Goal: Task Accomplishment & Management: Use online tool/utility

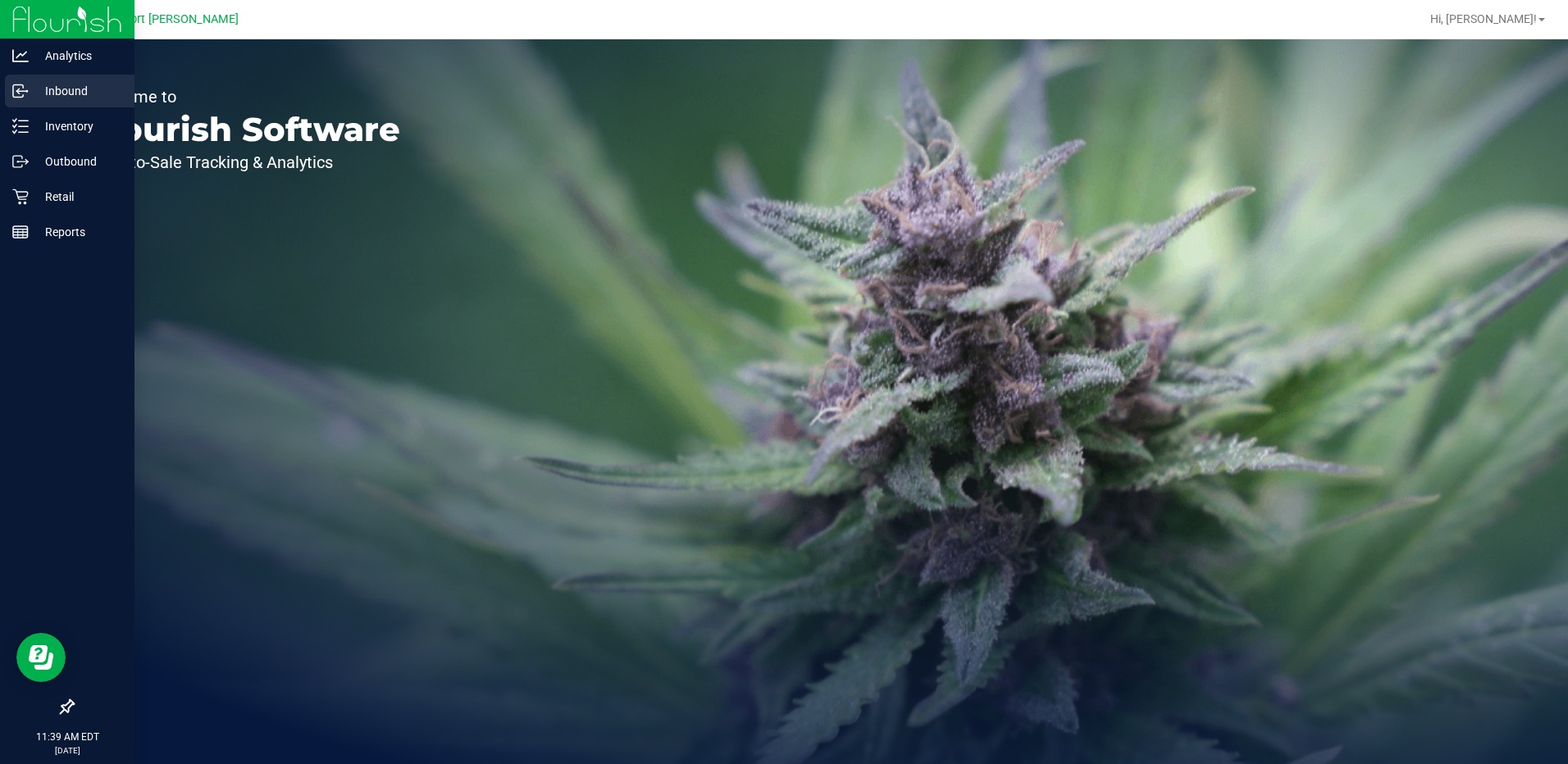
click at [61, 86] on p "Inbound" at bounding box center [78, 90] width 98 height 19
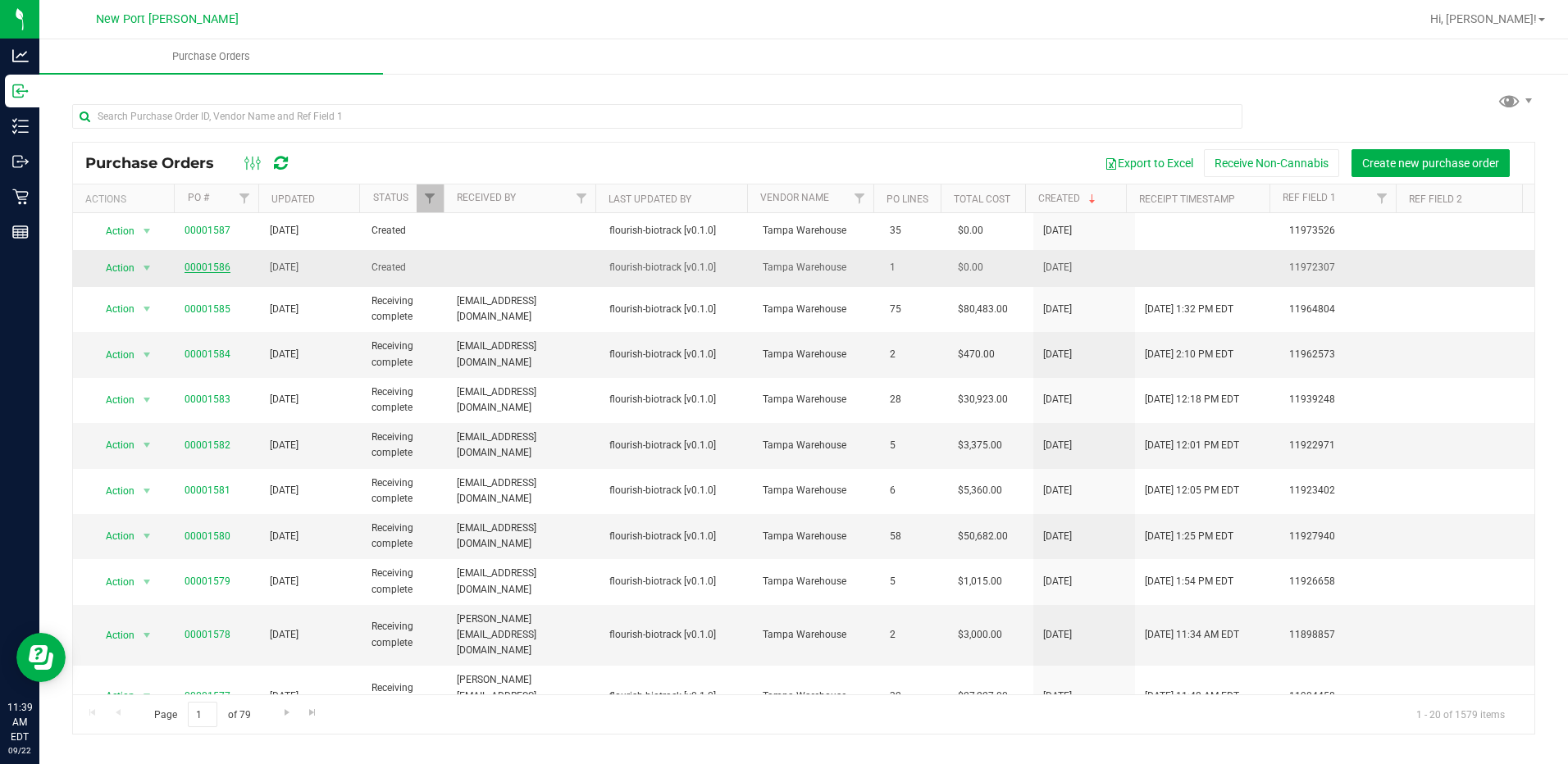
click at [204, 268] on link "00001586" at bounding box center [208, 267] width 46 height 12
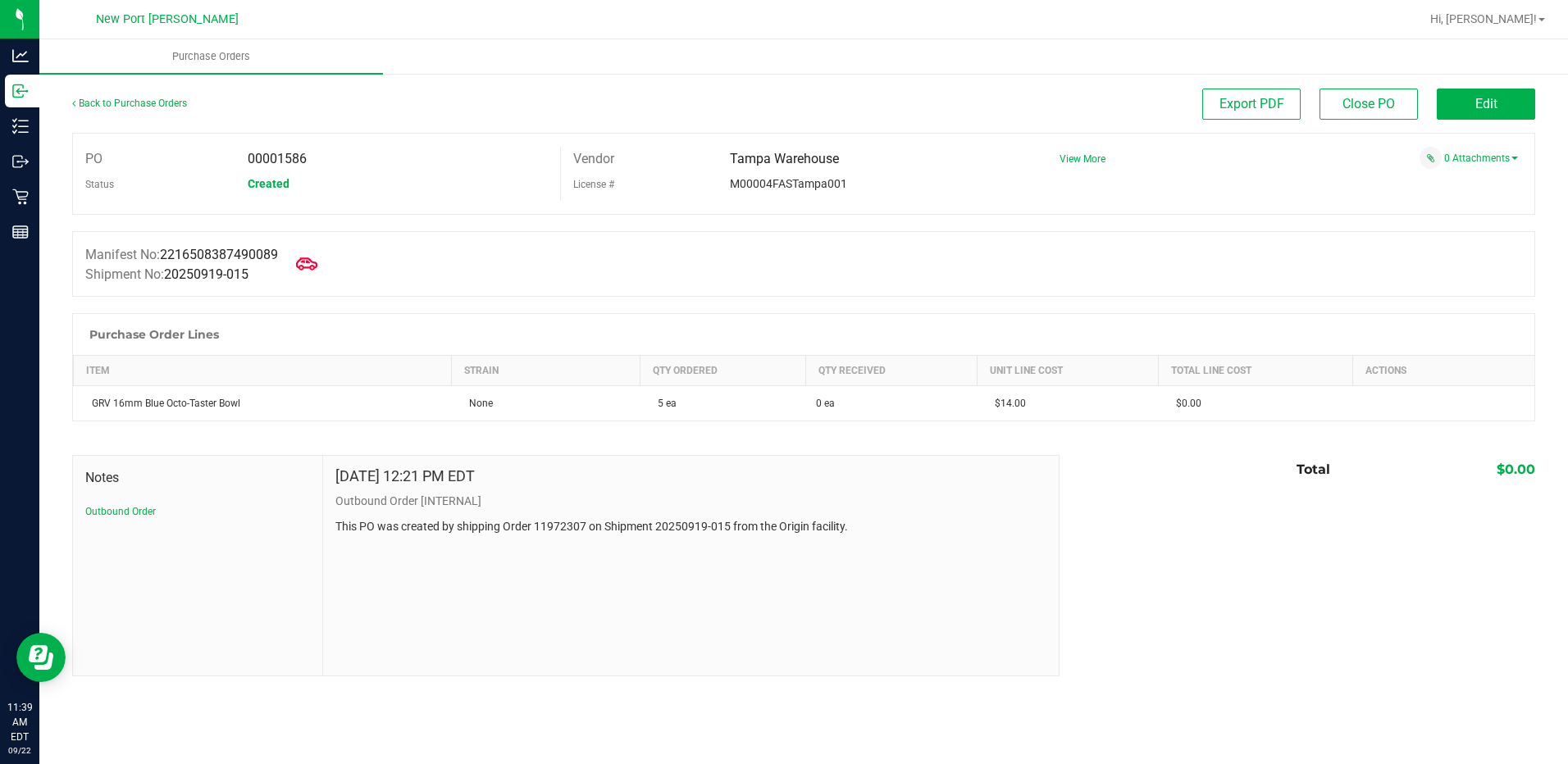
click at [316, 264] on icon at bounding box center [307, 264] width 21 height 21
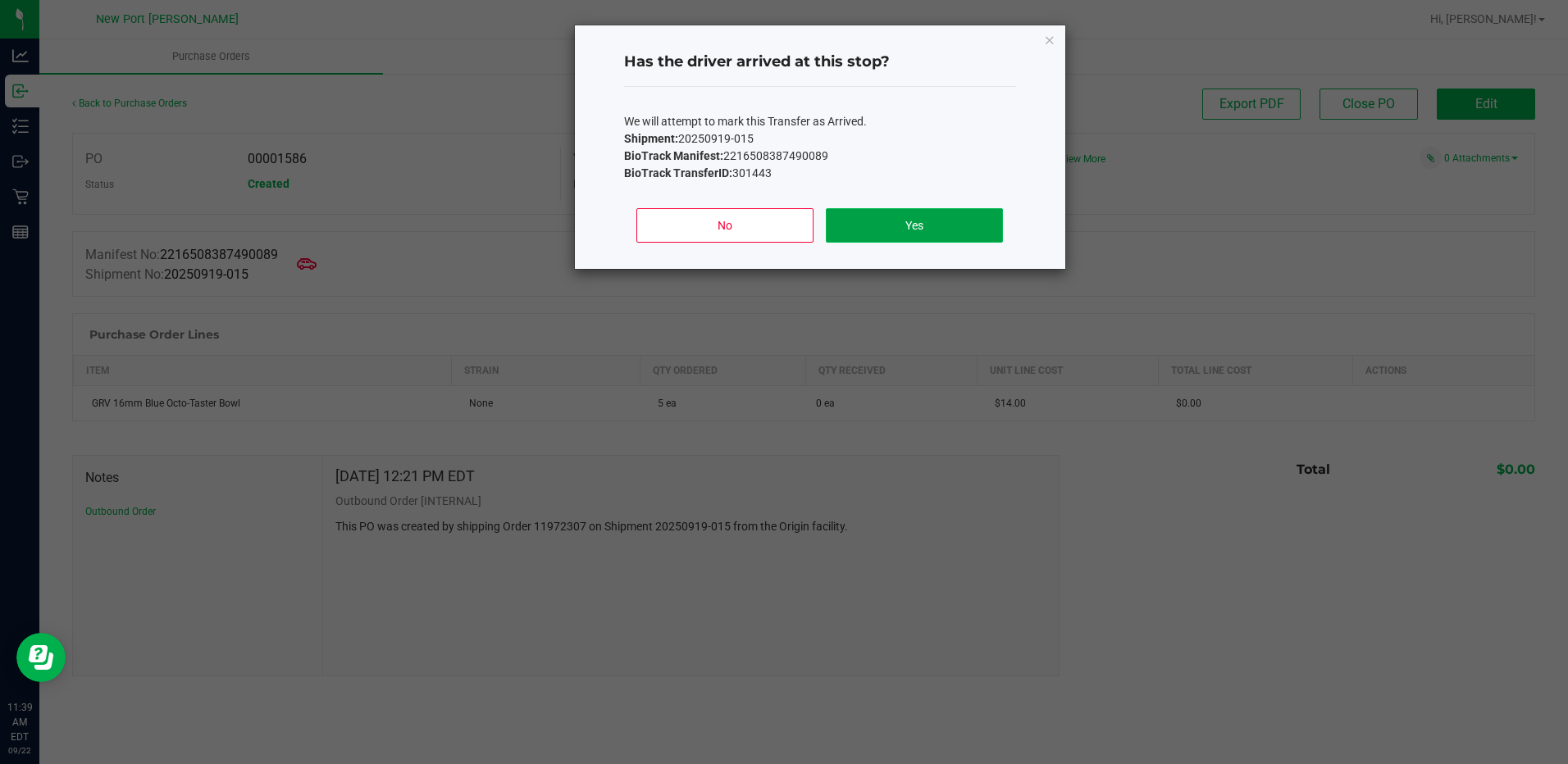
click at [898, 216] on button "Yes" at bounding box center [913, 226] width 176 height 35
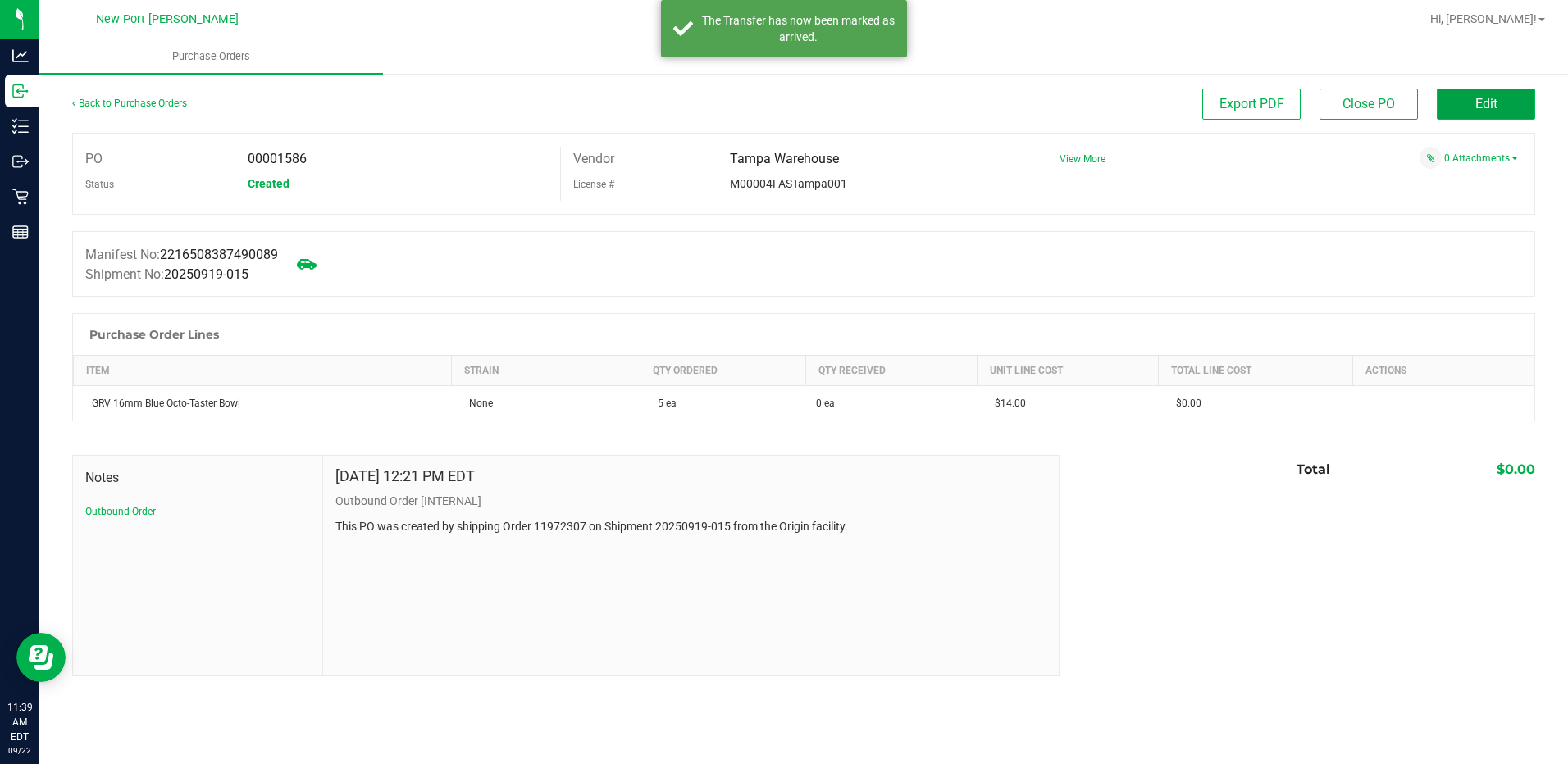
click at [1485, 105] on span "Edit" at bounding box center [1485, 104] width 22 height 15
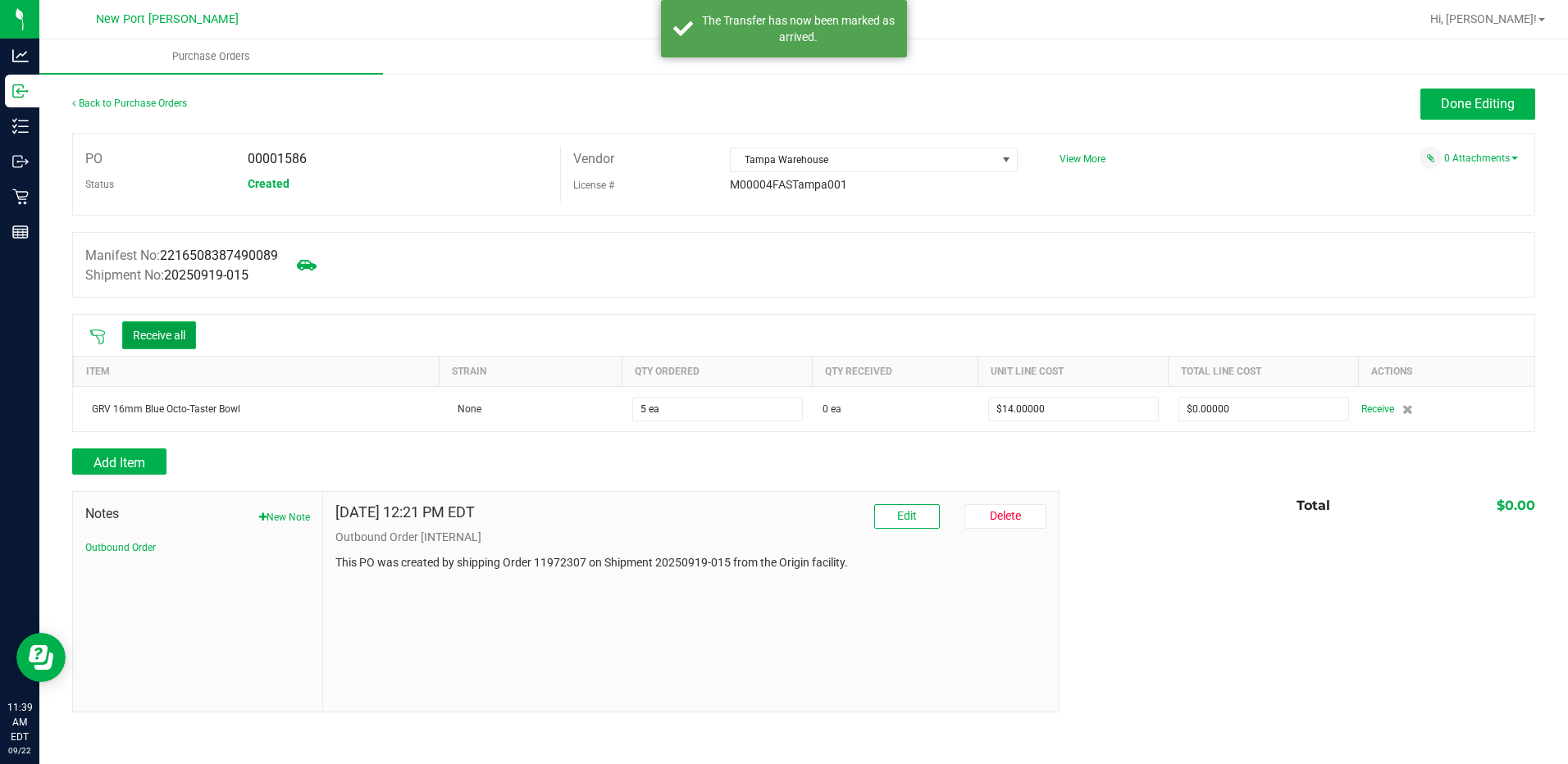
click at [154, 337] on button "Receive all" at bounding box center [159, 334] width 74 height 28
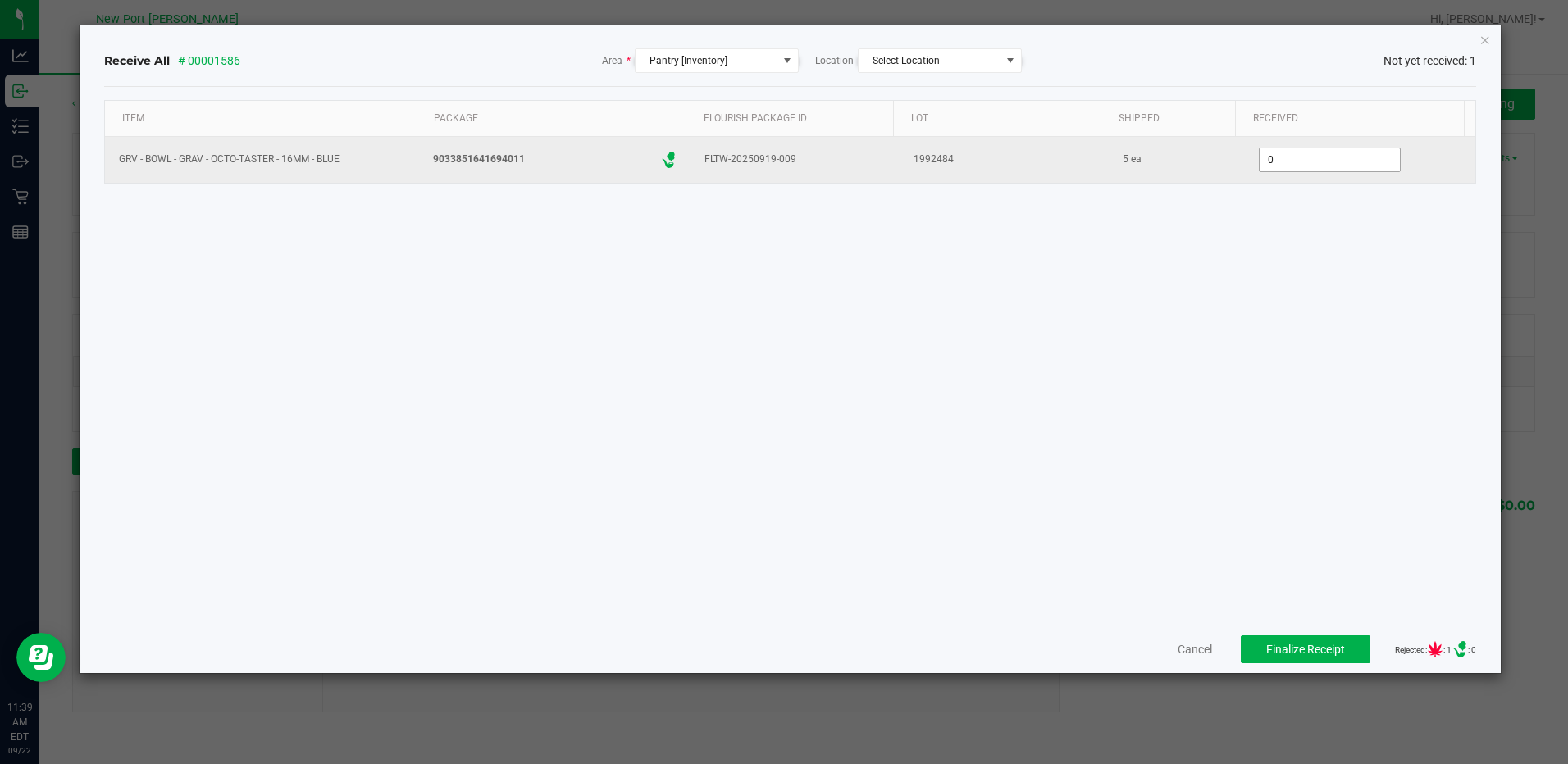
click at [1261, 159] on input "0" at bounding box center [1330, 160] width 140 height 23
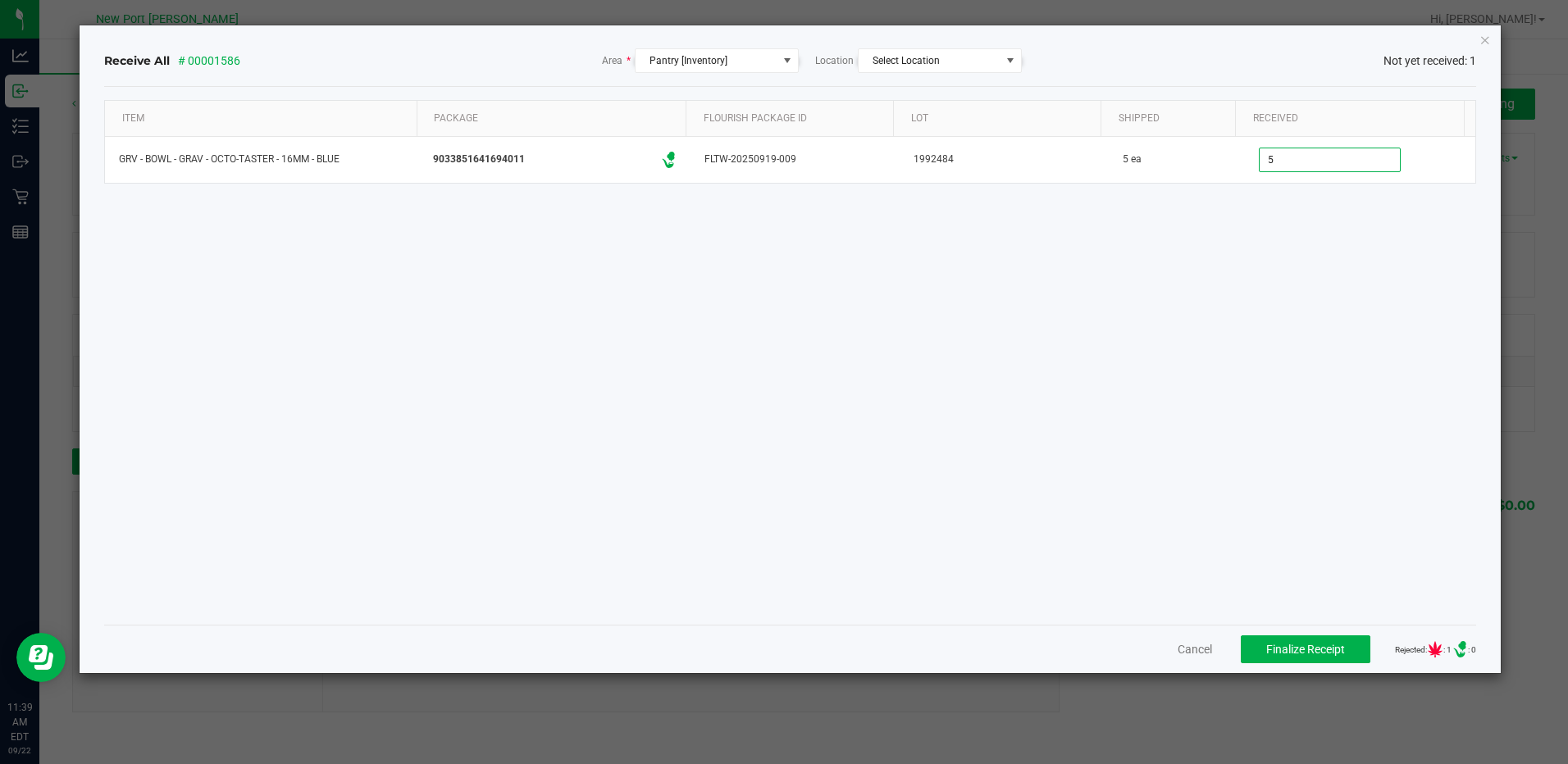
type input "5 ea"
click at [1225, 437] on div "Item Package Flourish Package ID Lot Shipped Received GRV - BOWL - GRAV - OCTO-…" at bounding box center [789, 356] width 1371 height 511
click at [1271, 645] on span "Finalize Receipt" at bounding box center [1306, 650] width 79 height 13
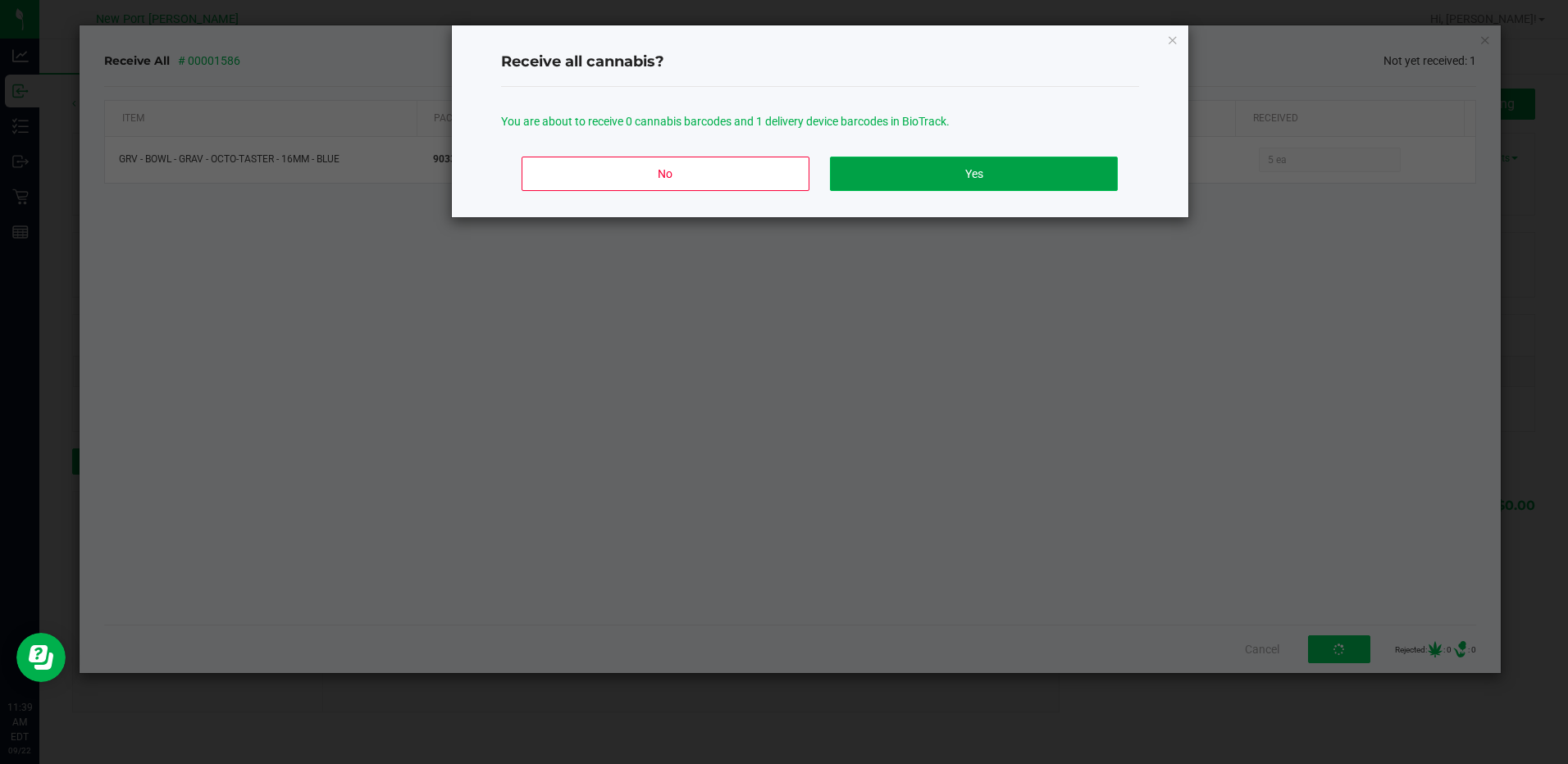
click at [999, 177] on button "Yes" at bounding box center [973, 174] width 286 height 35
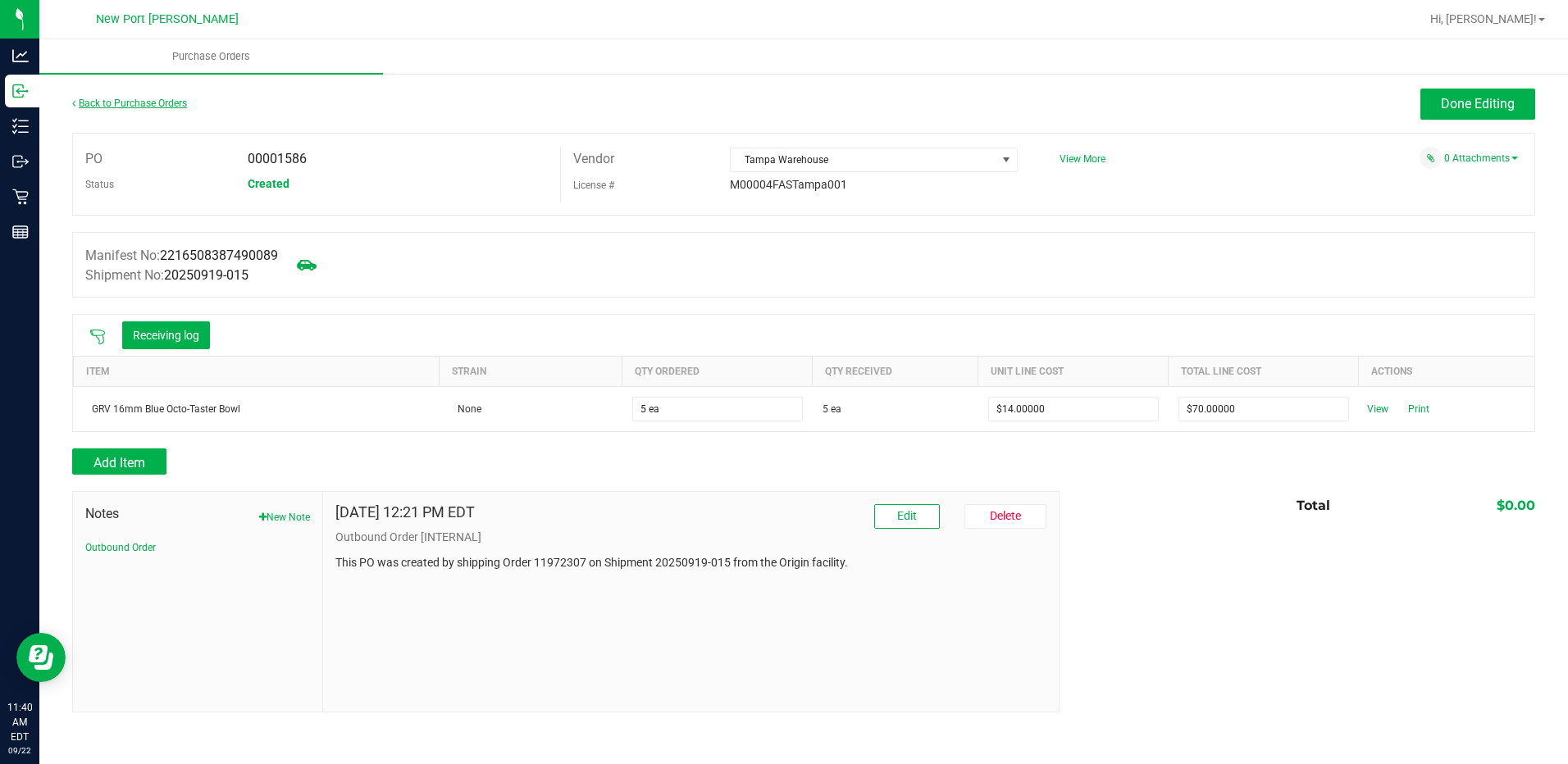
click at [133, 104] on link "Back to Purchase Orders" at bounding box center [129, 103] width 114 height 12
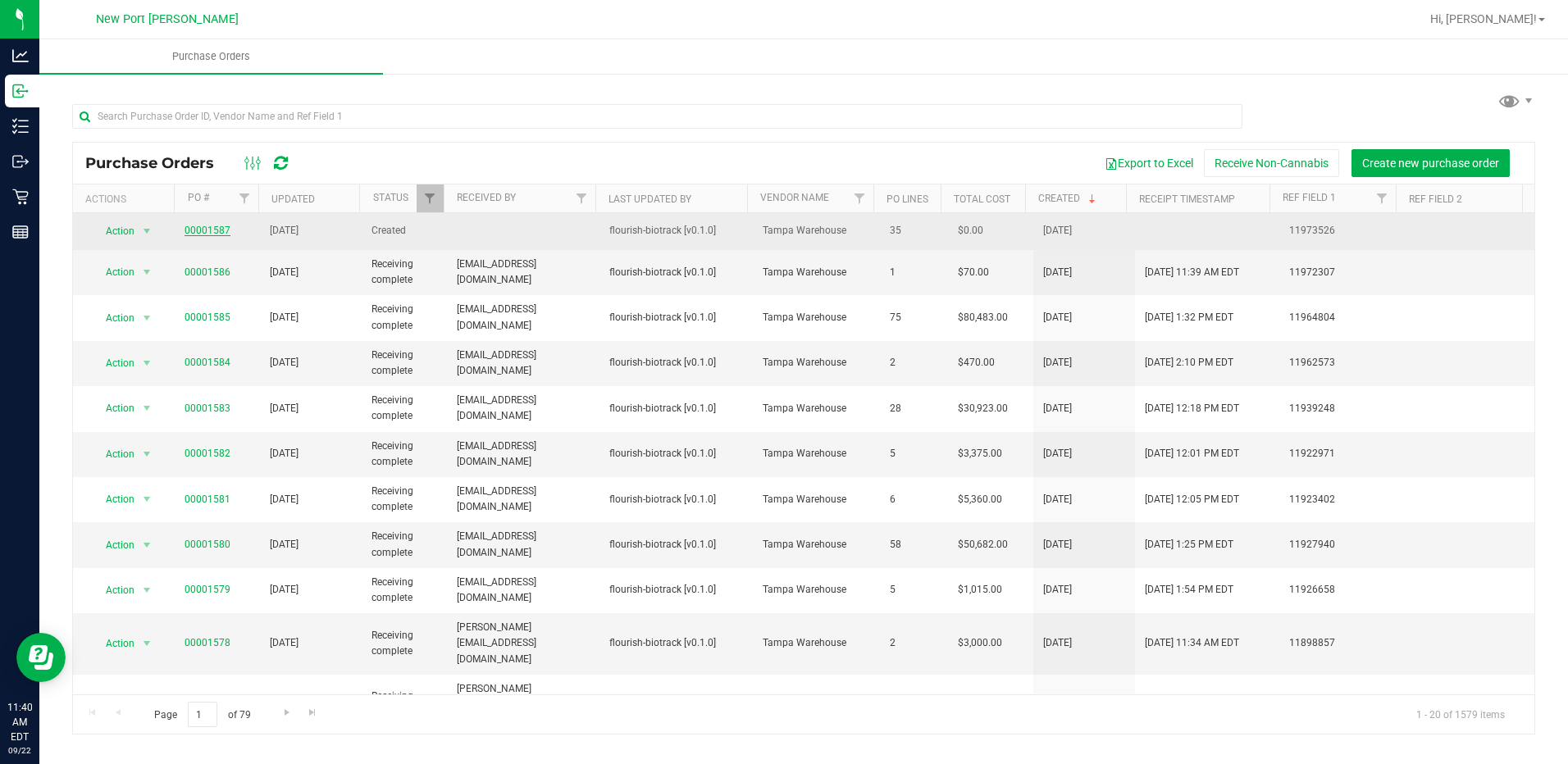
click at [198, 229] on link "00001587" at bounding box center [208, 231] width 46 height 12
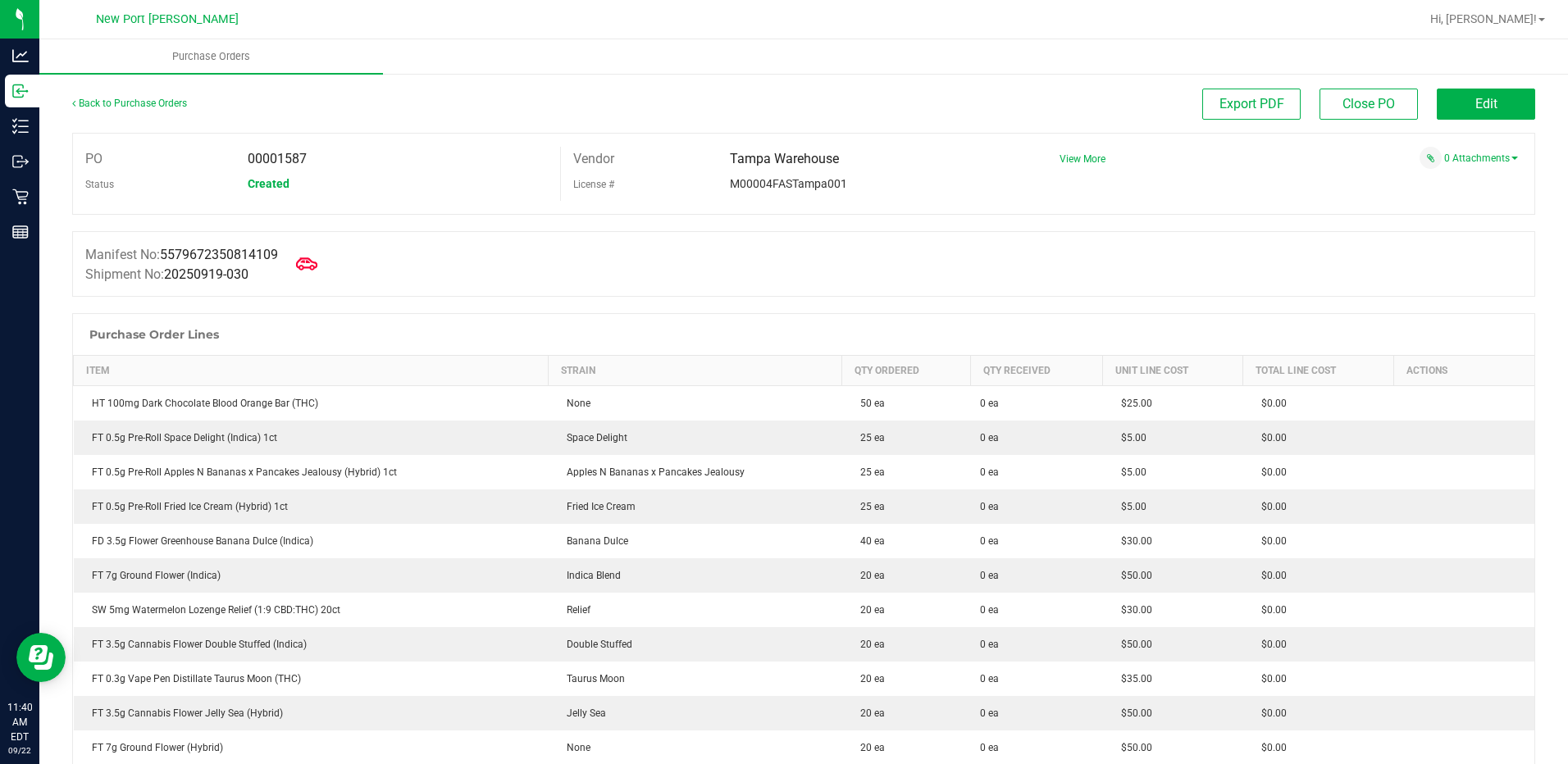
click at [311, 262] on icon at bounding box center [307, 263] width 21 height 12
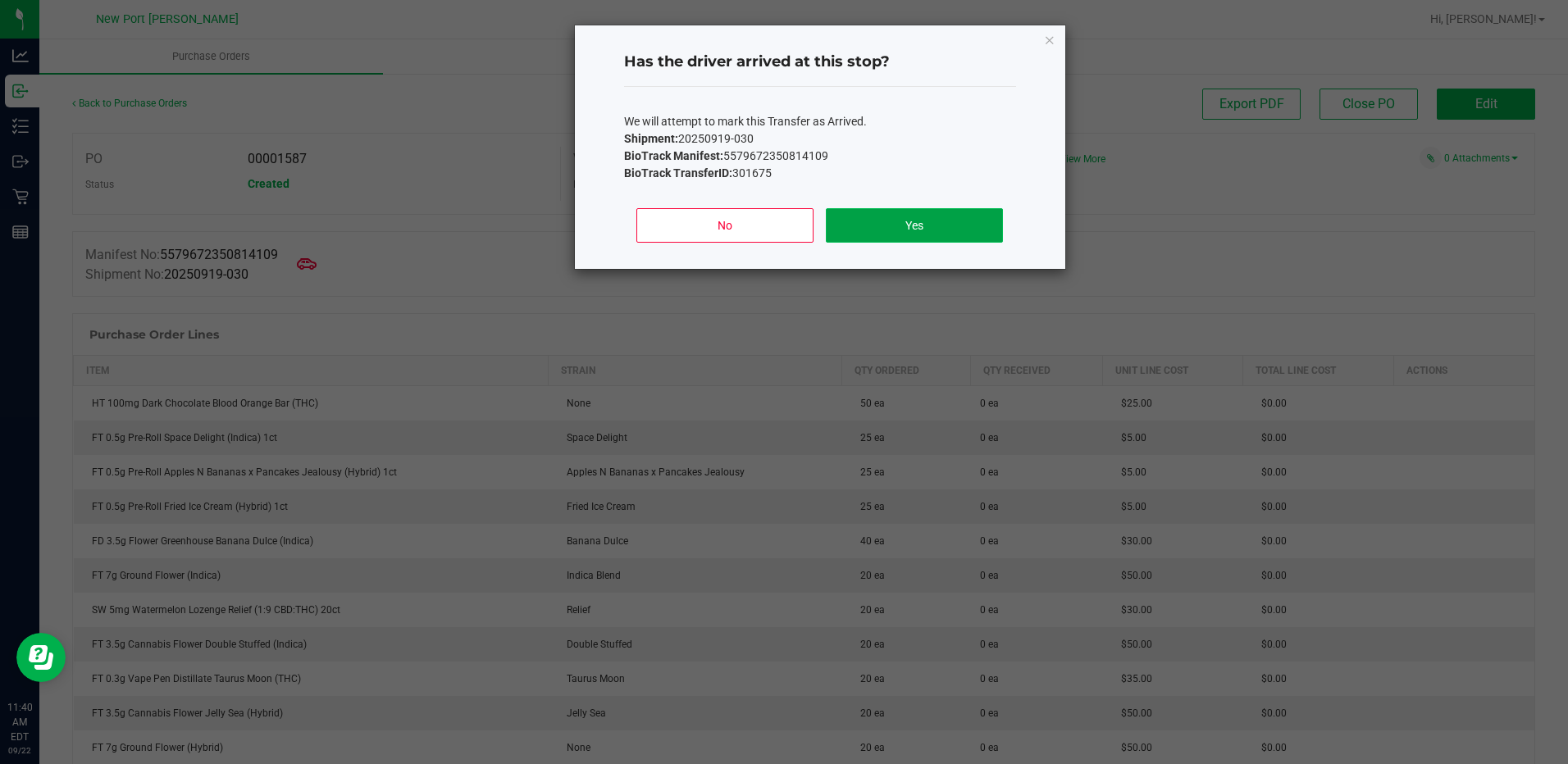
click at [915, 224] on button "Yes" at bounding box center [913, 226] width 176 height 35
